Goal: Information Seeking & Learning: Learn about a topic

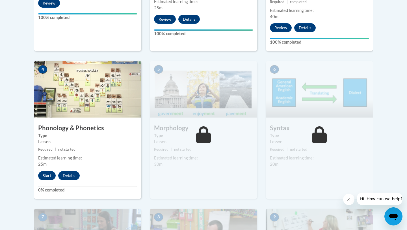
scroll to position [308, 0]
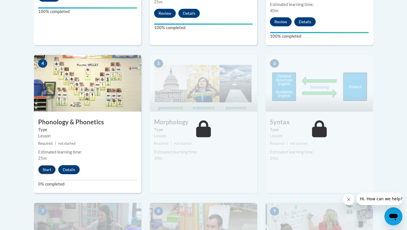
click at [47, 166] on button "Start" at bounding box center [47, 169] width 18 height 9
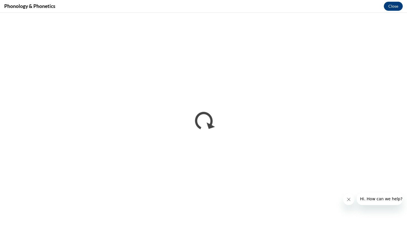
scroll to position [0, 0]
